Goal: Task Accomplishment & Management: Manage account settings

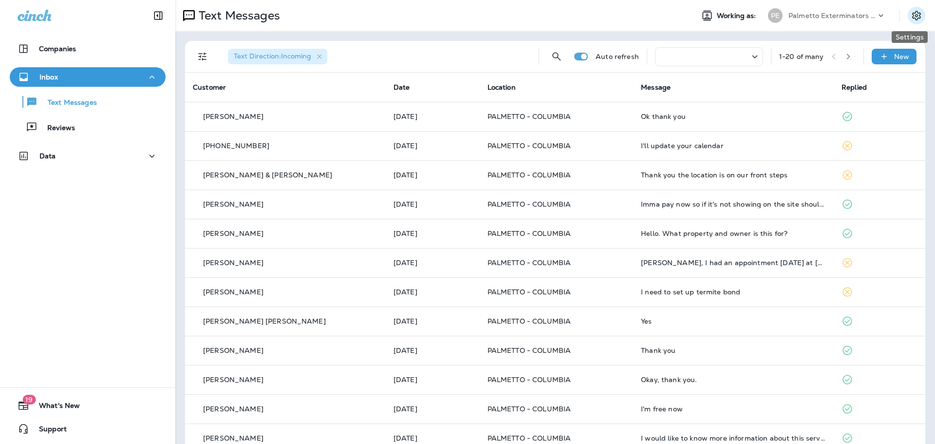
click at [912, 15] on icon "Settings" at bounding box center [916, 15] width 9 height 9
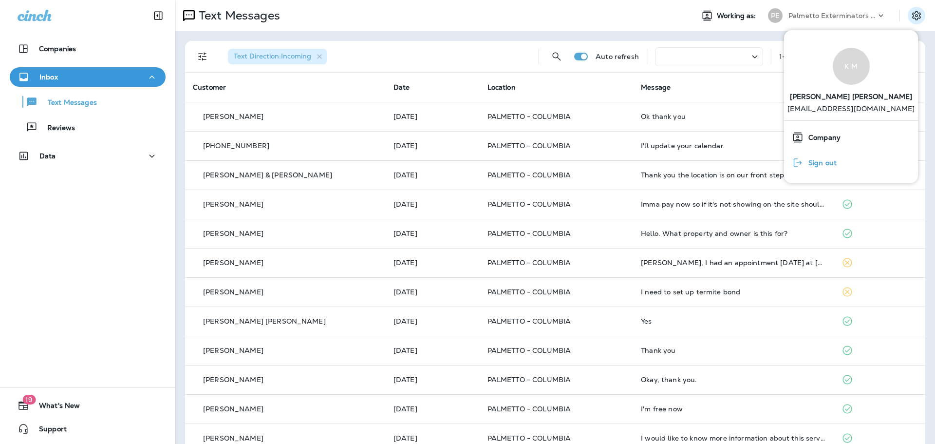
drag, startPoint x: 842, startPoint y: 164, endPoint x: 806, endPoint y: 150, distance: 38.3
click at [842, 164] on button "Sign out" at bounding box center [851, 162] width 134 height 25
click at [827, 164] on span "Sign out" at bounding box center [820, 163] width 33 height 8
